Goal: Task Accomplishment & Management: Manage account settings

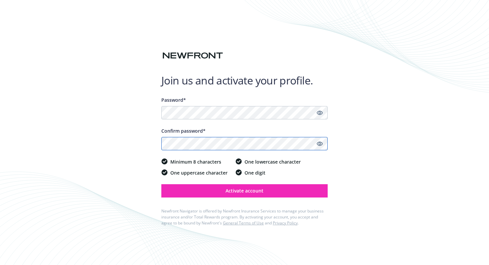
click at [161, 184] on button "Activate account" at bounding box center [244, 190] width 166 height 13
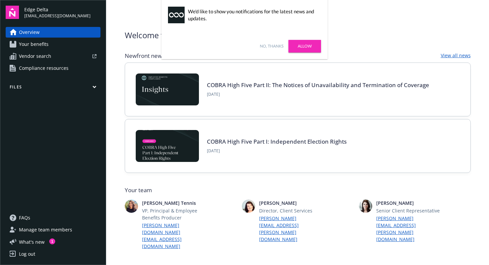
click at [272, 47] on link "No, thanks" at bounding box center [272, 46] width 24 height 6
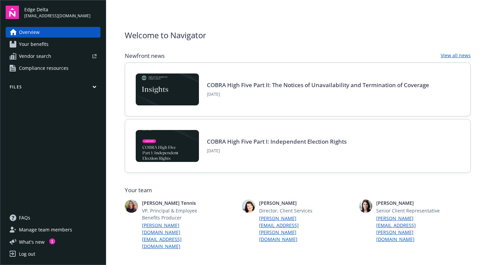
click at [48, 39] on link "Your benefits" at bounding box center [53, 44] width 95 height 11
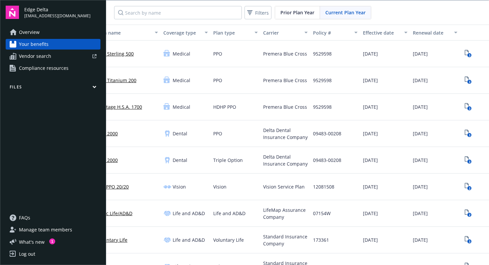
scroll to position [0, 60]
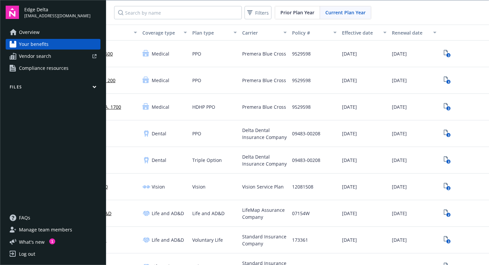
click at [18, 70] on link "Compliance resources" at bounding box center [53, 68] width 95 height 11
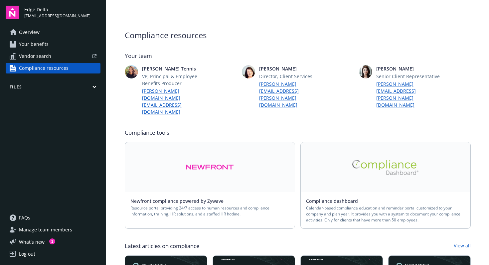
click at [32, 35] on span "Overview" at bounding box center [29, 32] width 21 height 11
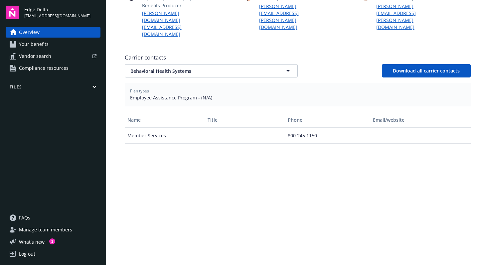
scroll to position [273, 0]
